Goal: Contribute content: Contribute content

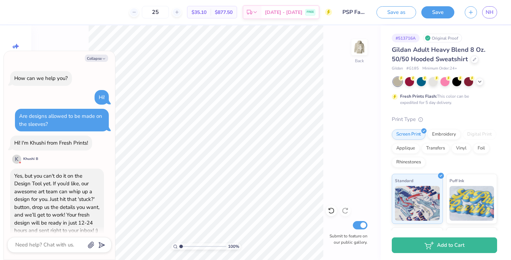
scroll to position [127, 0]
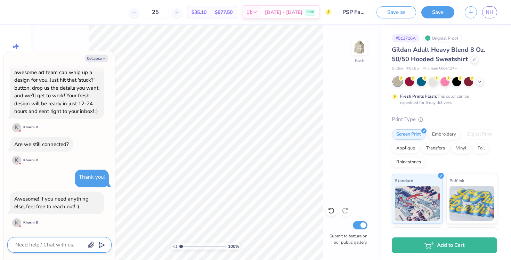
click at [45, 243] on textarea at bounding box center [50, 244] width 71 height 9
click at [97, 59] on button "Collapse" at bounding box center [96, 58] width 23 height 7
type textarea "x"
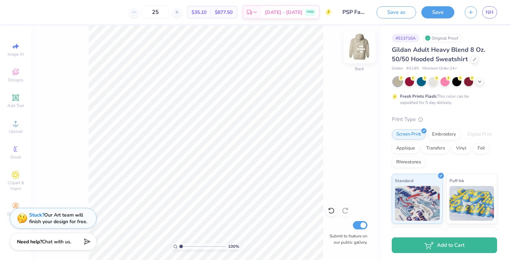
click at [359, 52] on img at bounding box center [359, 47] width 28 height 28
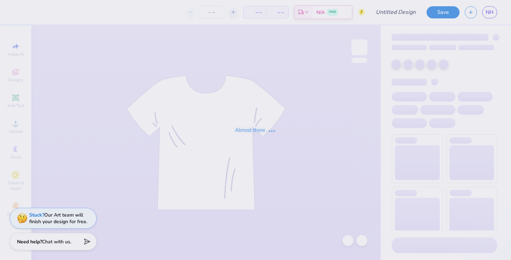
type input "PSP Fall 2025"
type input "25"
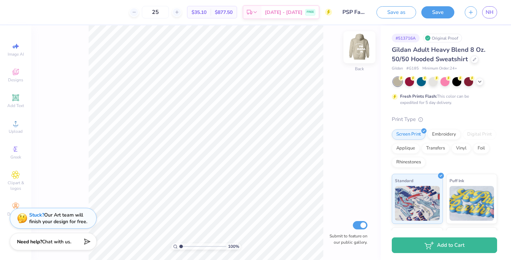
click at [356, 50] on img at bounding box center [359, 47] width 28 height 28
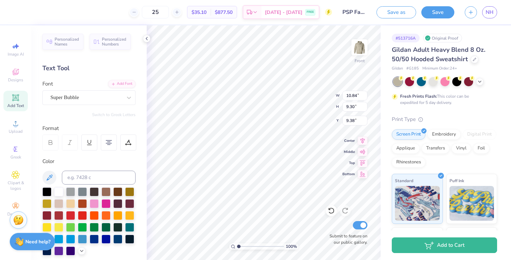
type input "11.00"
type input "2.86"
type input "6.97"
type input "6.66"
type input "1.95"
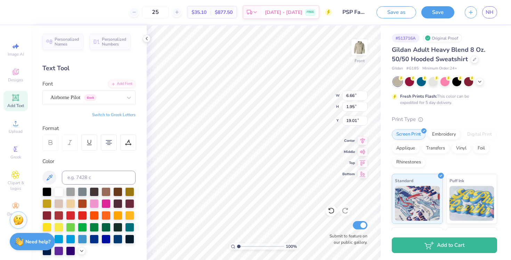
type input "19.29"
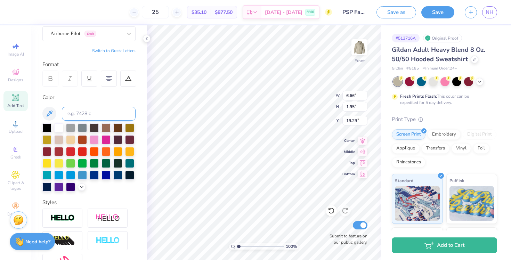
scroll to position [144, 0]
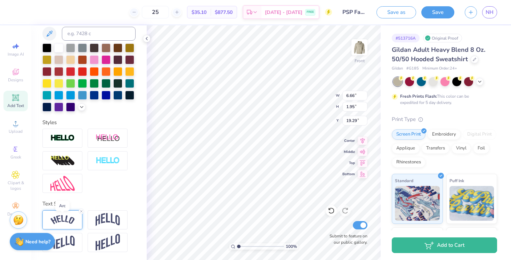
click at [68, 218] on img at bounding box center [62, 219] width 24 height 9
type input "11.00"
type input "2.86"
type input "6.97"
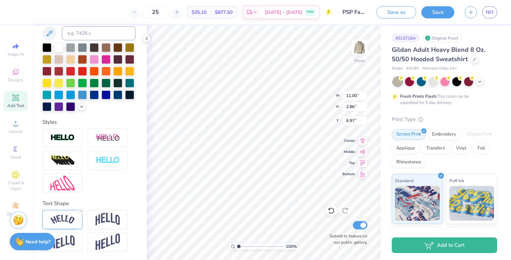
scroll to position [144, 0]
click at [73, 220] on img at bounding box center [62, 219] width 24 height 9
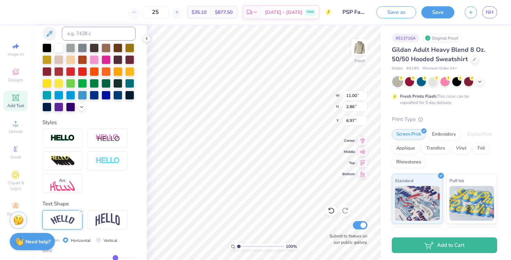
scroll to position [184, 0]
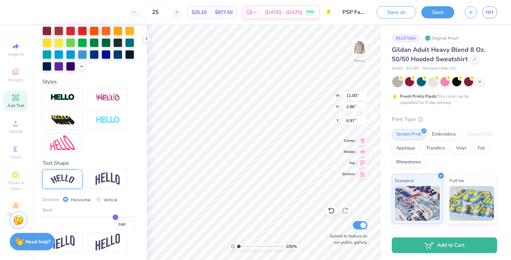
type input "6.66"
type input "1.95"
type input "19.29"
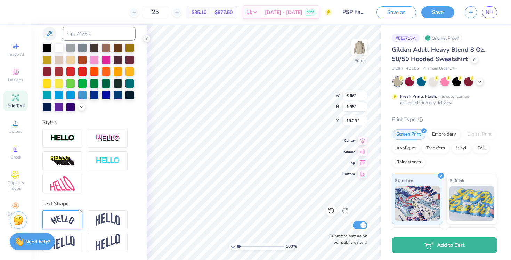
click at [63, 222] on img at bounding box center [62, 219] width 24 height 9
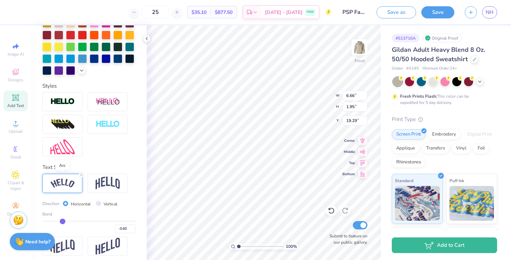
scroll to position [184, 0]
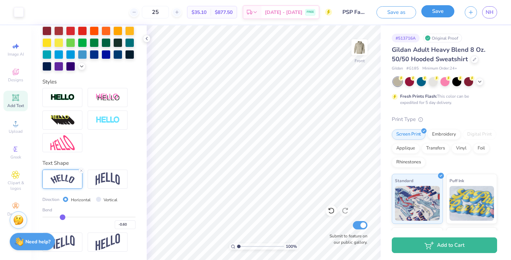
click at [447, 15] on button "Save" at bounding box center [437, 11] width 33 height 12
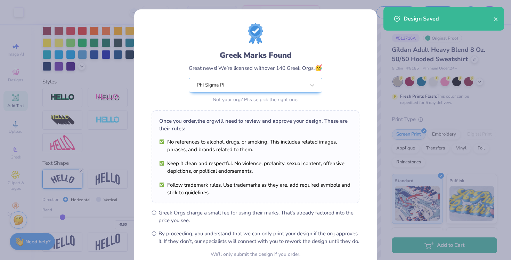
scroll to position [65, 0]
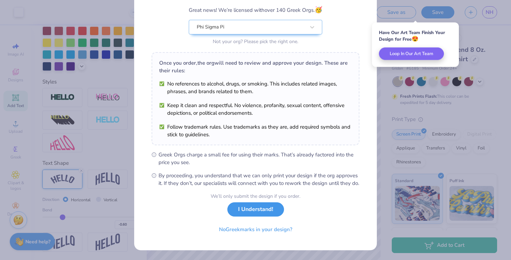
click at [254, 213] on button "I Understand!" at bounding box center [255, 209] width 57 height 14
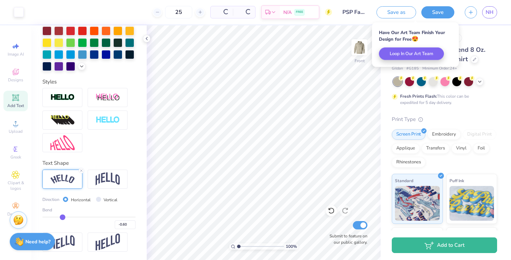
scroll to position [0, 0]
